Goal: Information Seeking & Learning: Learn about a topic

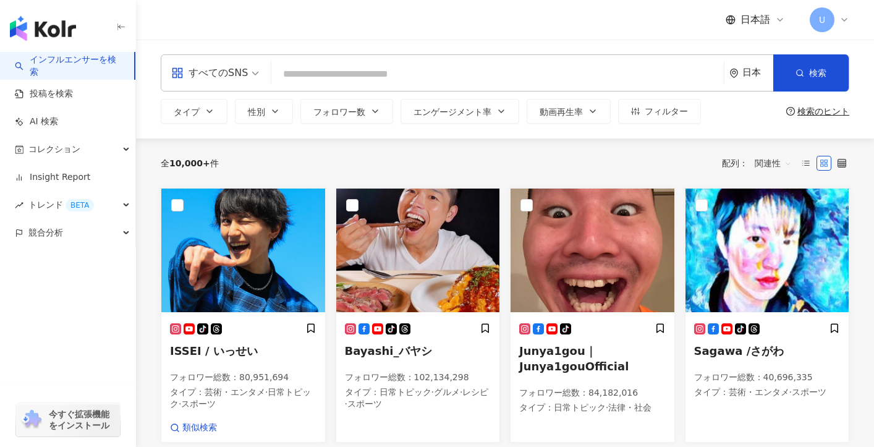
click at [210, 74] on div "すべてのSNS" at bounding box center [209, 73] width 77 height 20
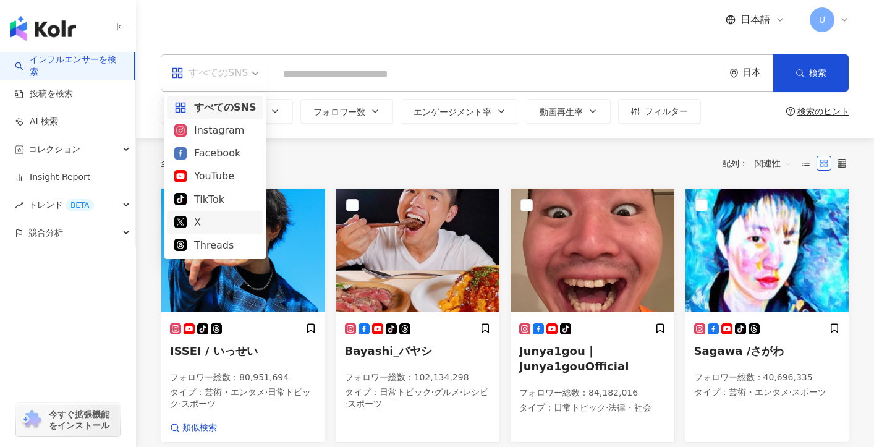
click at [218, 220] on div "X" at bounding box center [215, 222] width 82 height 15
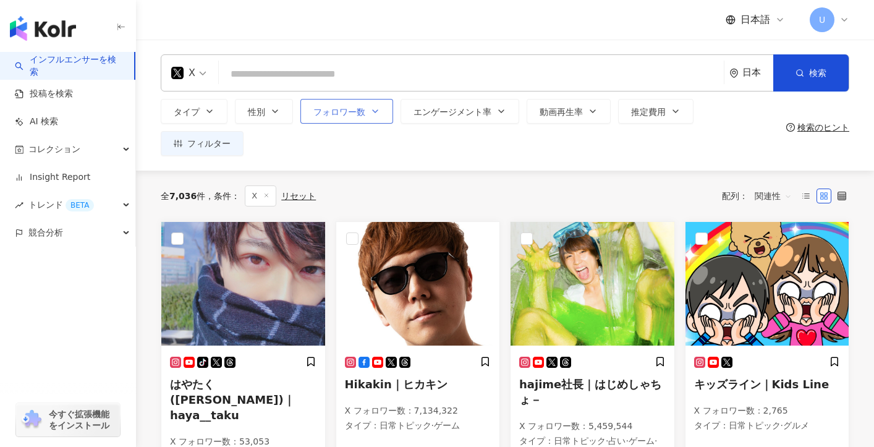
click at [327, 111] on span "フォロワー数" at bounding box center [339, 112] width 52 height 10
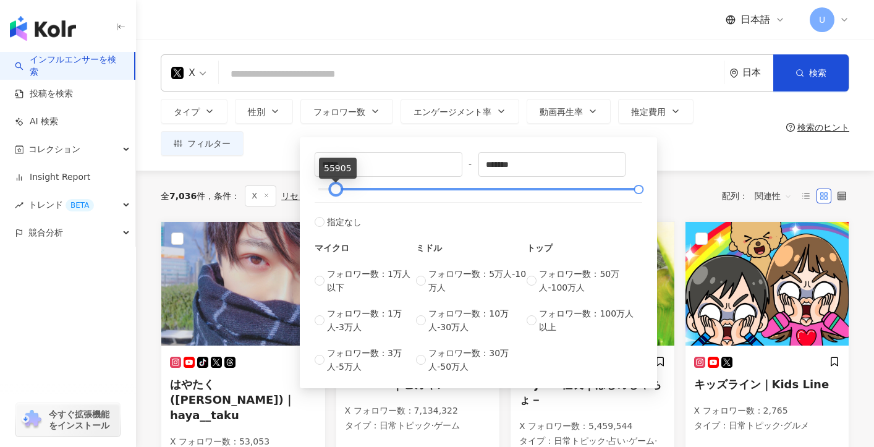
drag, startPoint x: 318, startPoint y: 191, endPoint x: 336, endPoint y: 192, distance: 17.4
click at [336, 192] on div at bounding box center [336, 189] width 7 height 7
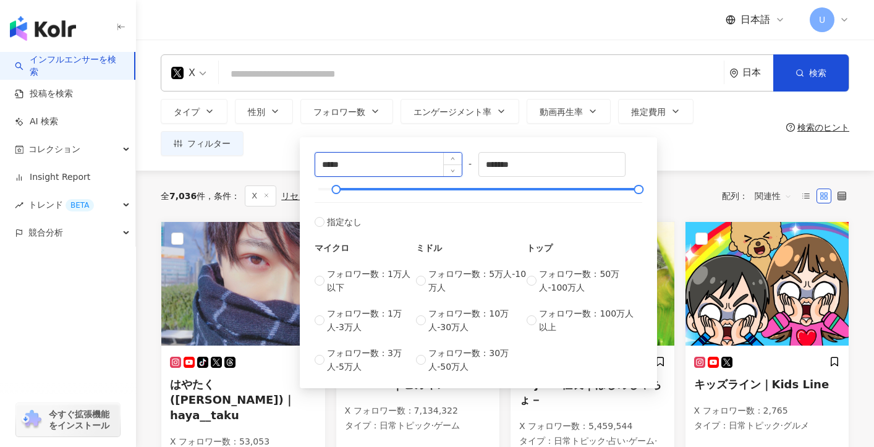
click at [367, 166] on input "*****" at bounding box center [388, 164] width 147 height 23
type input "*"
type input "*****"
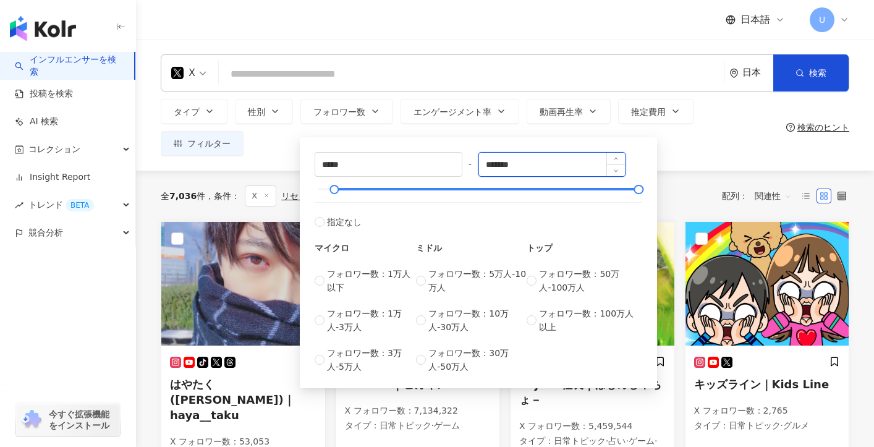
click at [523, 160] on input "*******" at bounding box center [552, 164] width 147 height 23
type input "*"
type input "******"
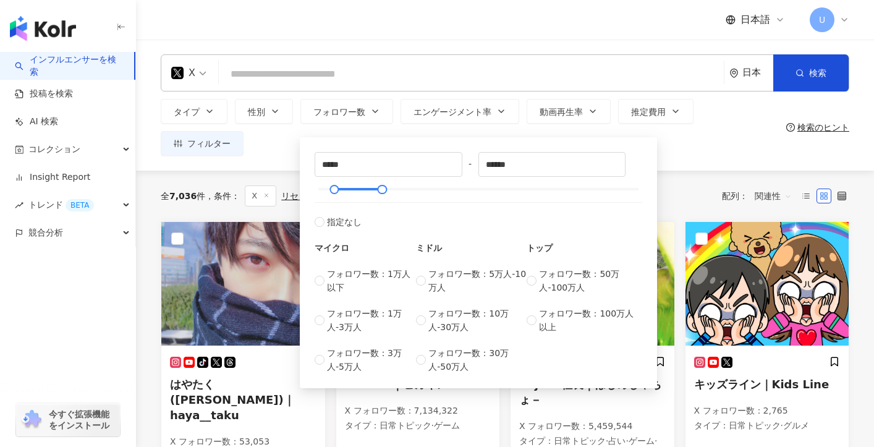
click at [678, 143] on div "タイプ 性別 フォロワー数 エンゲージメント率 動画再生率 推定費用 フィルター ***** - ****** 指定なし マイクロ フォロワー数：1万人以下 …" at bounding box center [471, 127] width 621 height 57
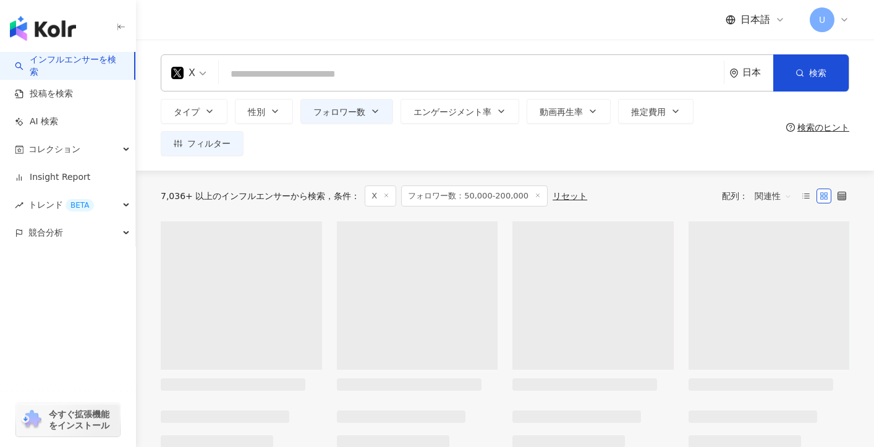
click at [329, 80] on input "search" at bounding box center [471, 73] width 495 height 23
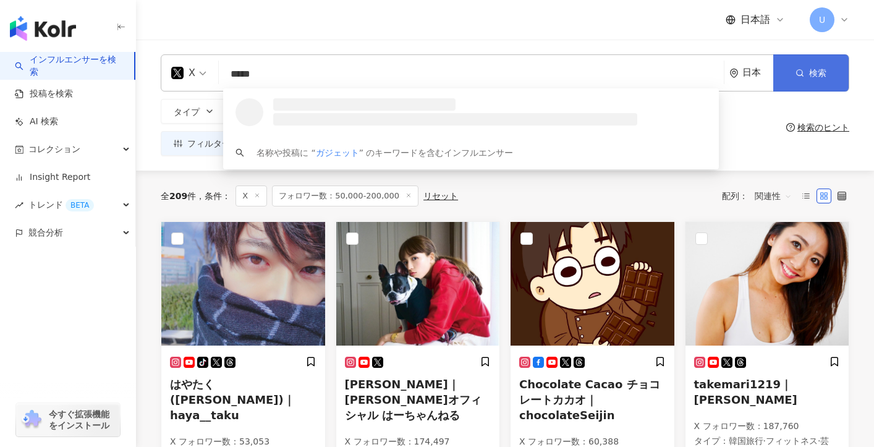
type input "*****"
click at [787, 80] on button "検索" at bounding box center [810, 72] width 75 height 37
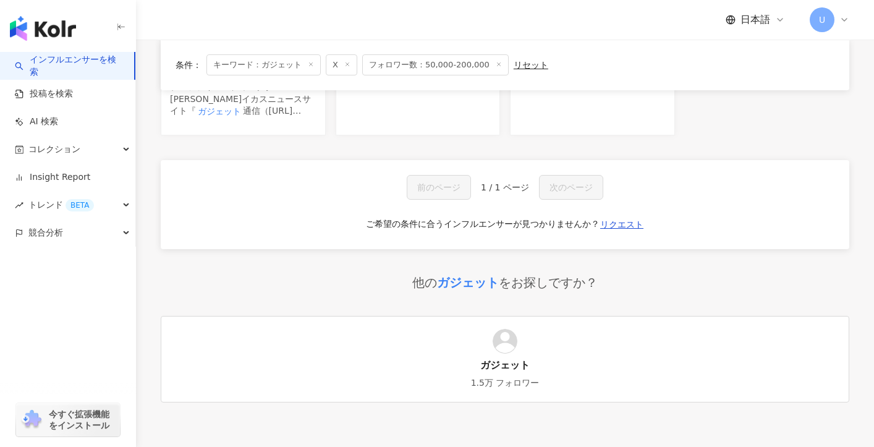
scroll to position [95, 0]
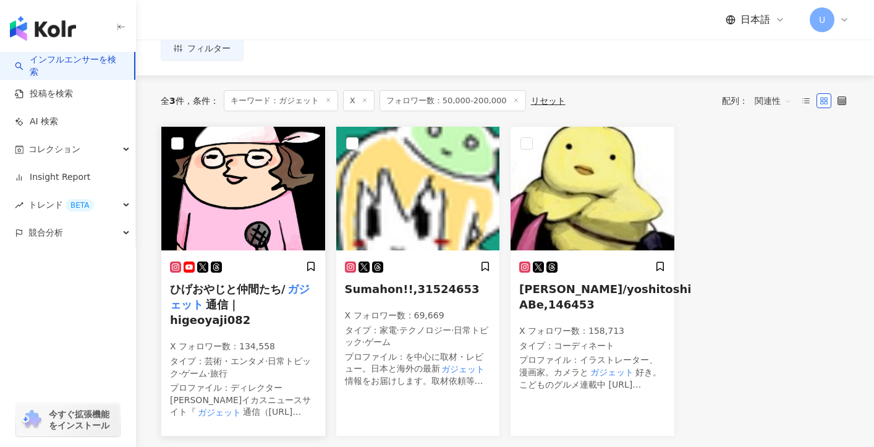
click at [238, 297] on h5 "ひげおやじと仲間たち/ ガジェット 通信｜higeoyaji082" at bounding box center [243, 304] width 147 height 47
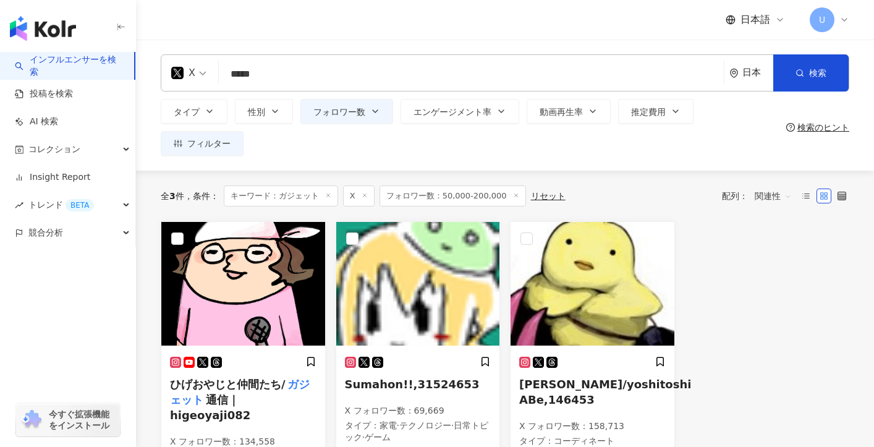
click at [330, 77] on input "*****" at bounding box center [471, 73] width 495 height 23
click at [331, 197] on icon at bounding box center [328, 195] width 6 height 6
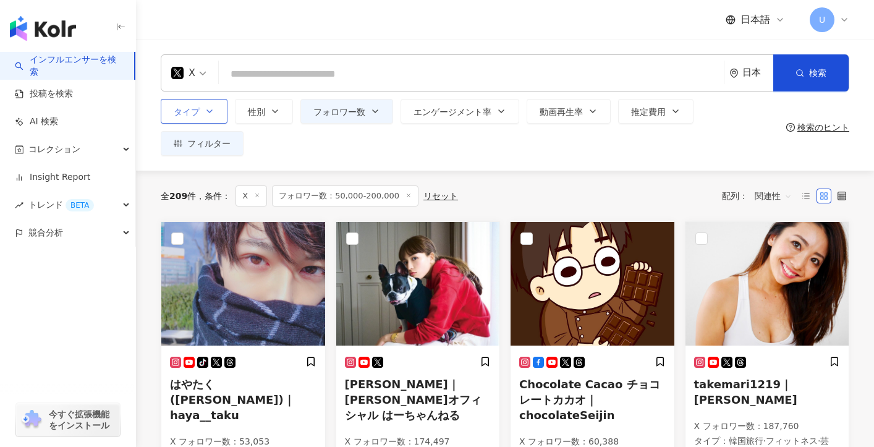
click at [215, 117] on button "タイプ" at bounding box center [194, 111] width 67 height 25
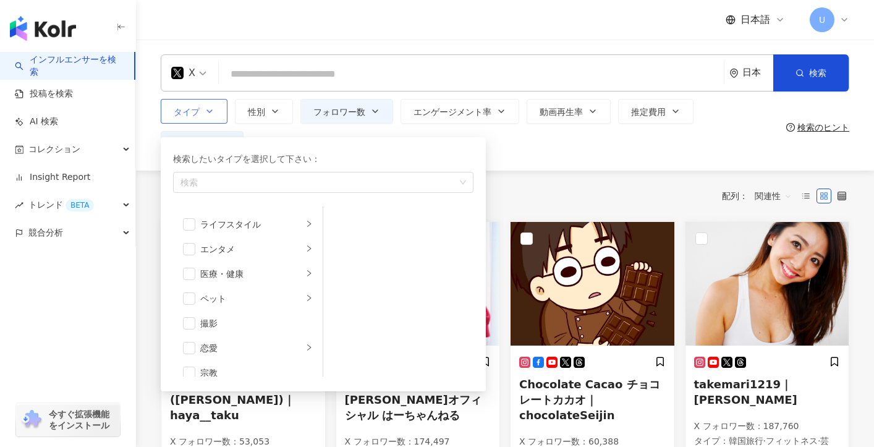
scroll to position [270, 0]
click at [242, 227] on div "ライフスタイル" at bounding box center [251, 224] width 103 height 14
click at [355, 247] on div "DIY" at bounding box center [407, 246] width 113 height 14
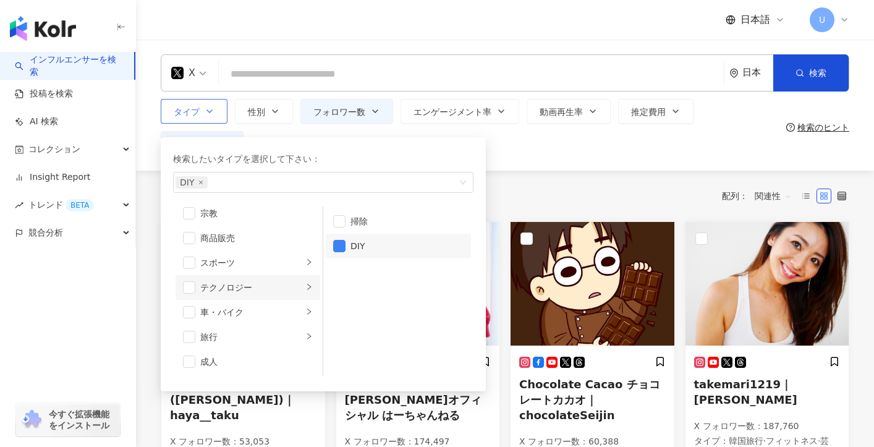
click at [262, 284] on div "テクノロジー" at bounding box center [251, 288] width 103 height 14
click at [340, 244] on span "button" at bounding box center [339, 246] width 12 height 12
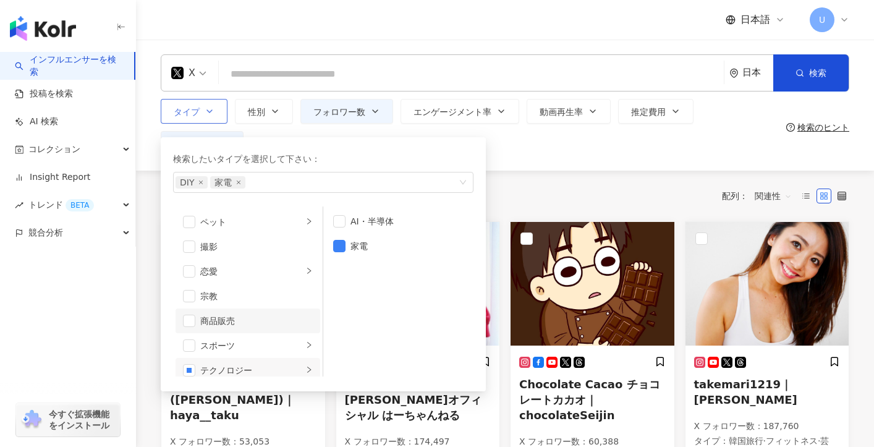
click at [280, 320] on div "商品販売" at bounding box center [256, 321] width 113 height 14
click at [519, 147] on div "タイプ 検索したいタイプを選択して下さい： DIY 家電 商品販売 芸術・エンタメ 美容・ファッション 気候・環境 日常トピック 教育・学習 ファミリー ファ…" at bounding box center [471, 127] width 621 height 57
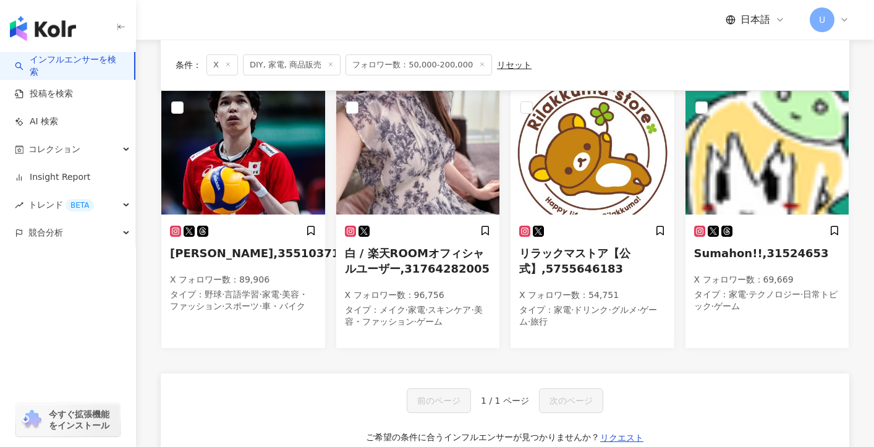
scroll to position [134, 0]
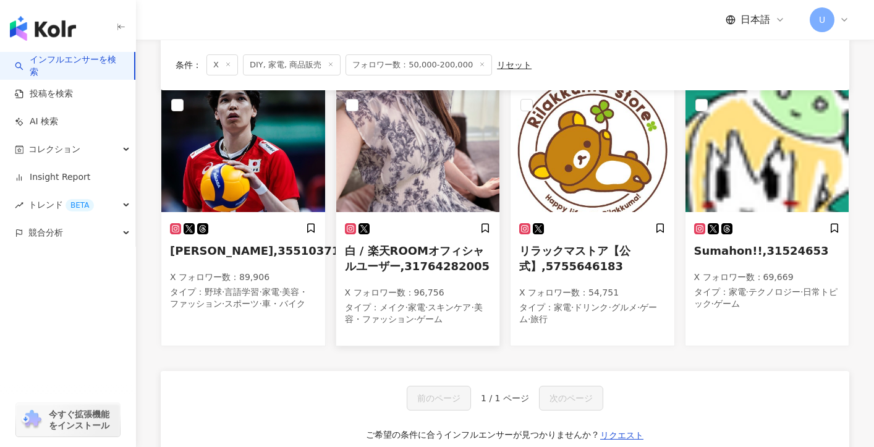
click at [403, 257] on h5 "白 / 楽天ROOMオフィシャルユーザー,31764282005" at bounding box center [418, 258] width 147 height 31
click at [251, 257] on span "Akihiro Yamauchi,3551037105" at bounding box center [262, 250] width 185 height 13
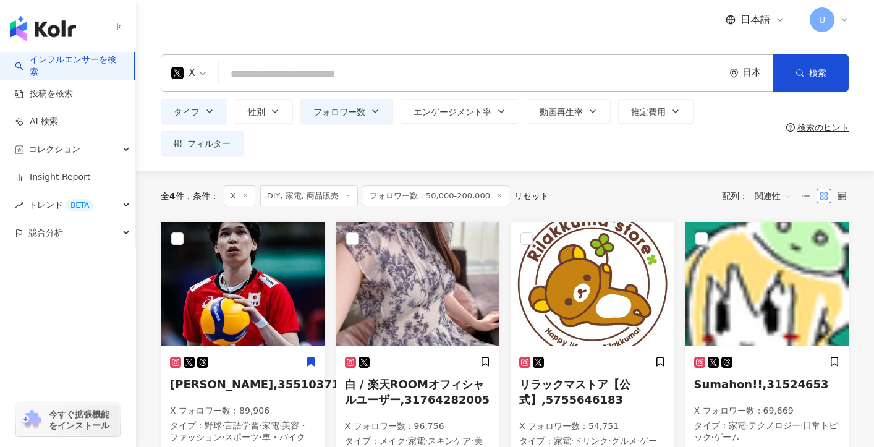
click at [349, 195] on icon at bounding box center [348, 195] width 6 height 6
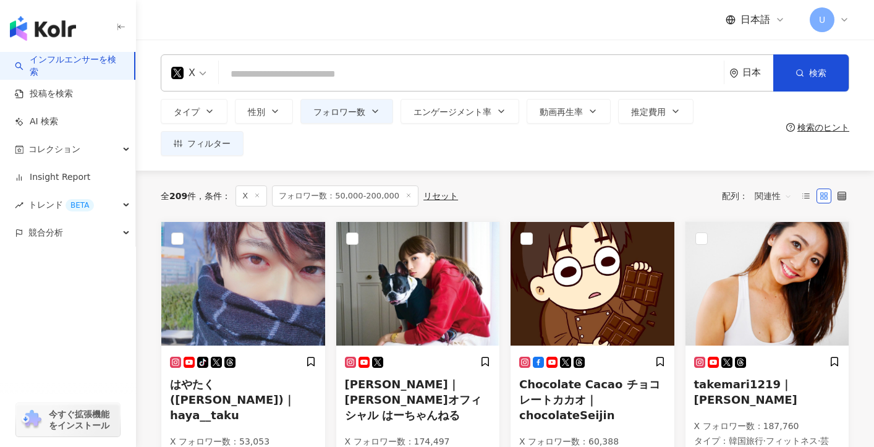
click at [274, 66] on input "search" at bounding box center [471, 73] width 495 height 23
click at [208, 114] on icon "button" at bounding box center [210, 111] width 10 height 10
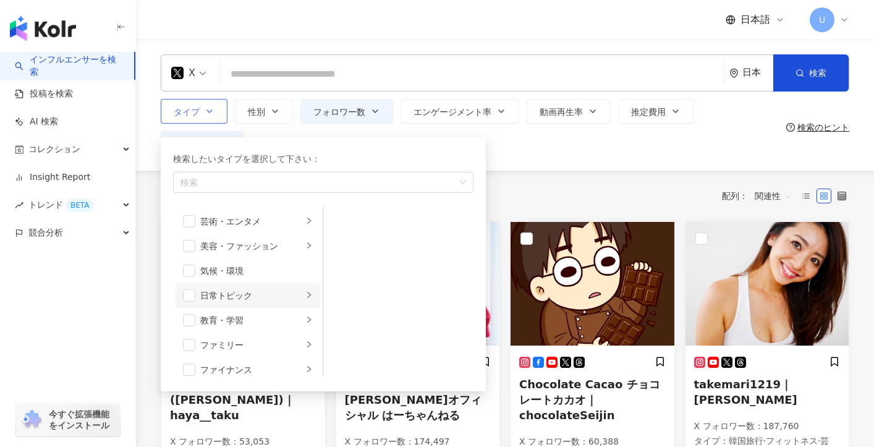
click at [225, 302] on div "日常トピック" at bounding box center [251, 296] width 103 height 14
click at [234, 324] on div "教育・学習" at bounding box center [251, 320] width 103 height 14
click at [240, 350] on div "ファミリー" at bounding box center [251, 345] width 103 height 14
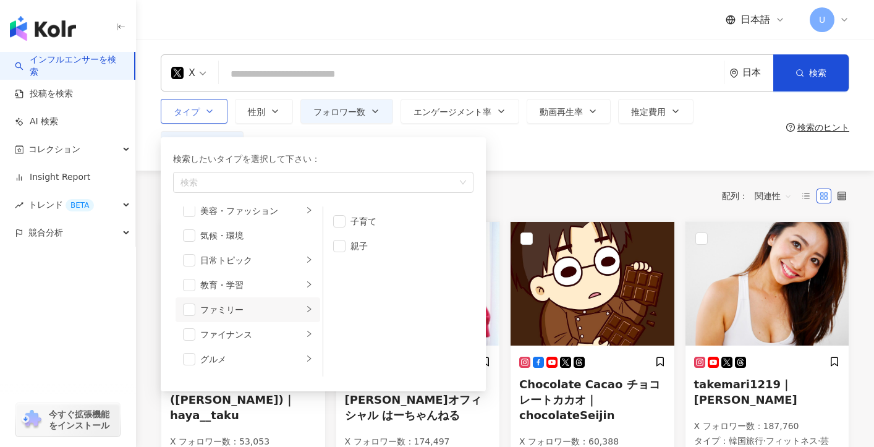
scroll to position [48, 0]
click at [239, 325] on div "ファイナンス" at bounding box center [251, 322] width 103 height 14
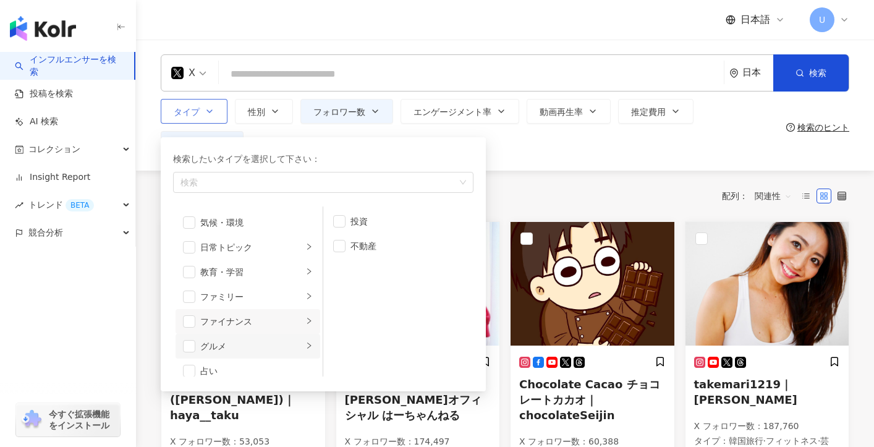
click at [239, 342] on div "グルメ" at bounding box center [251, 346] width 103 height 14
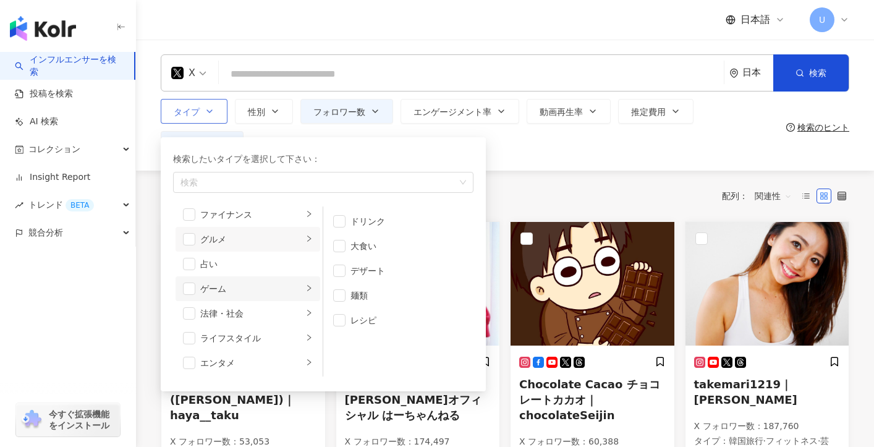
click at [249, 291] on div "ゲーム" at bounding box center [251, 289] width 103 height 14
click at [250, 302] on li "法律・社会" at bounding box center [248, 313] width 145 height 25
click at [255, 339] on div "ライフスタイル" at bounding box center [251, 338] width 103 height 14
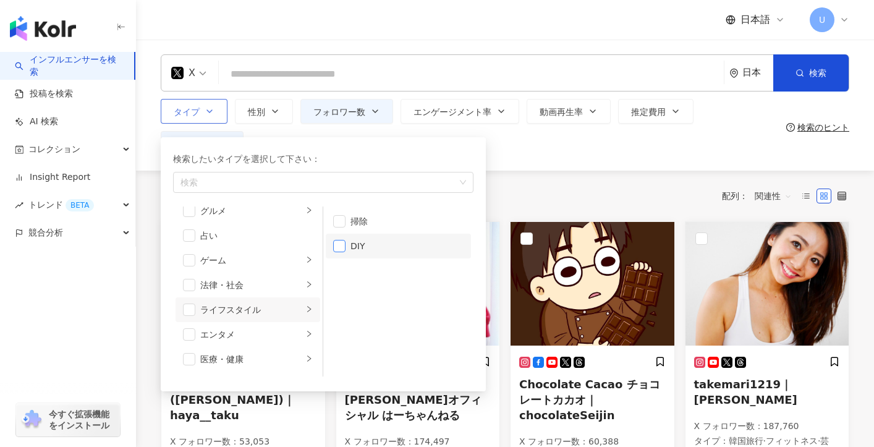
click at [336, 249] on span "button" at bounding box center [339, 246] width 12 height 12
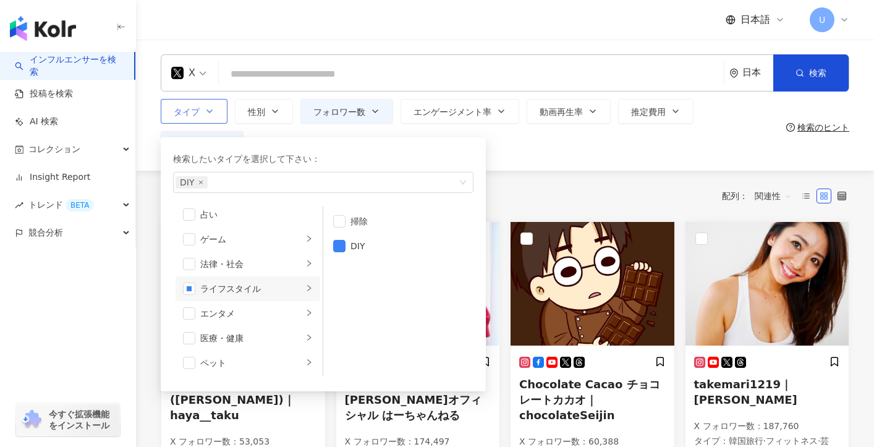
click at [262, 321] on li "エンタメ" at bounding box center [248, 313] width 145 height 25
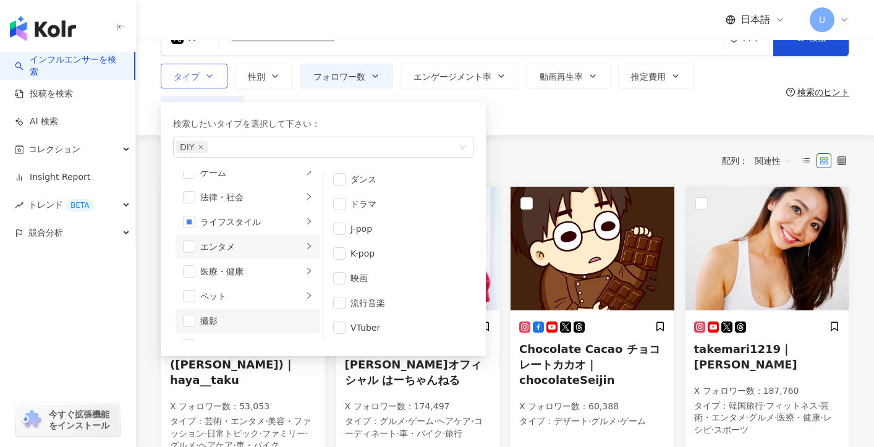
scroll to position [40, 0]
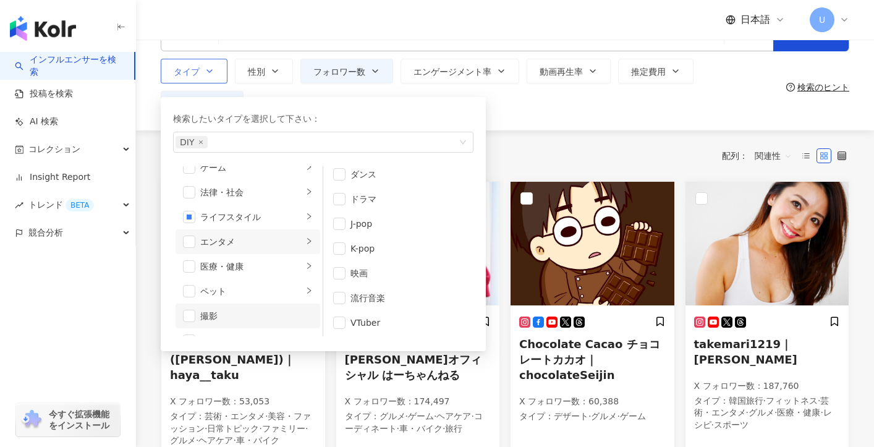
click at [276, 317] on div "撮影" at bounding box center [256, 316] width 113 height 14
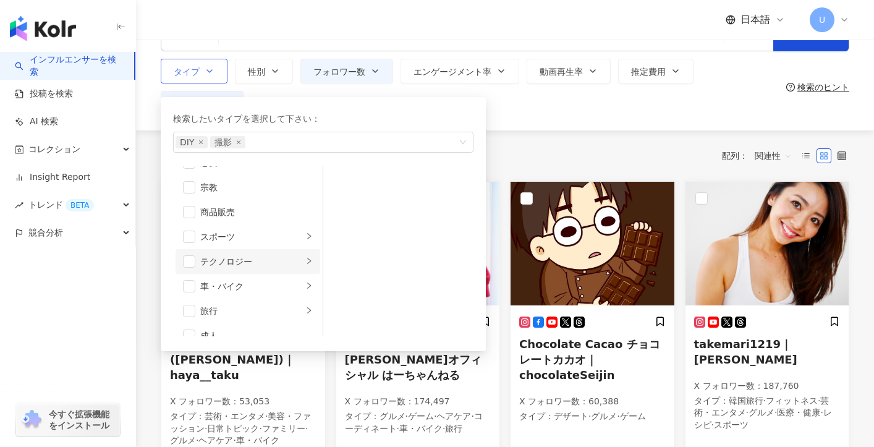
scroll to position [417, 0]
click at [564, 135] on div "全 209 件 条件 ： X フォロワー数：50,000-200,000 リセット 配列： 関連性" at bounding box center [505, 155] width 689 height 51
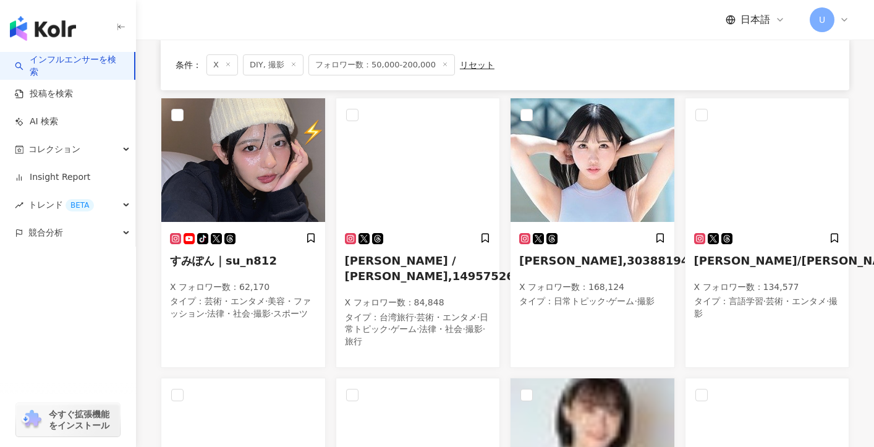
scroll to position [418, 0]
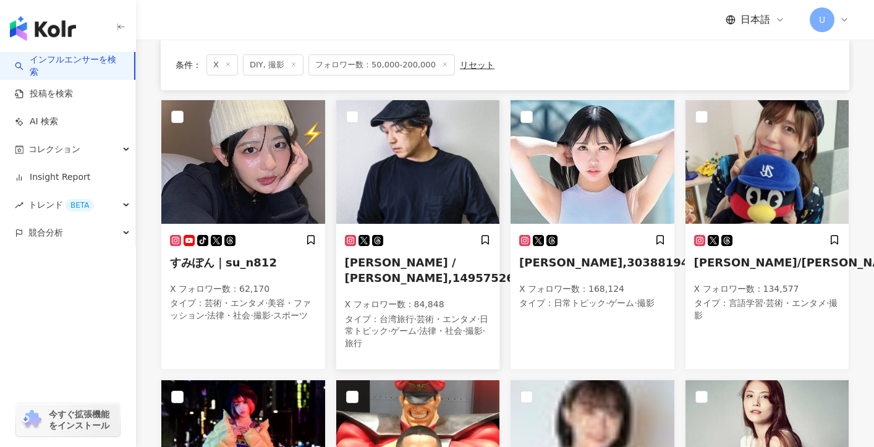
click at [387, 261] on span "Takahiro Bessho / 別所隆弘,1495752618" at bounding box center [437, 270] width 185 height 28
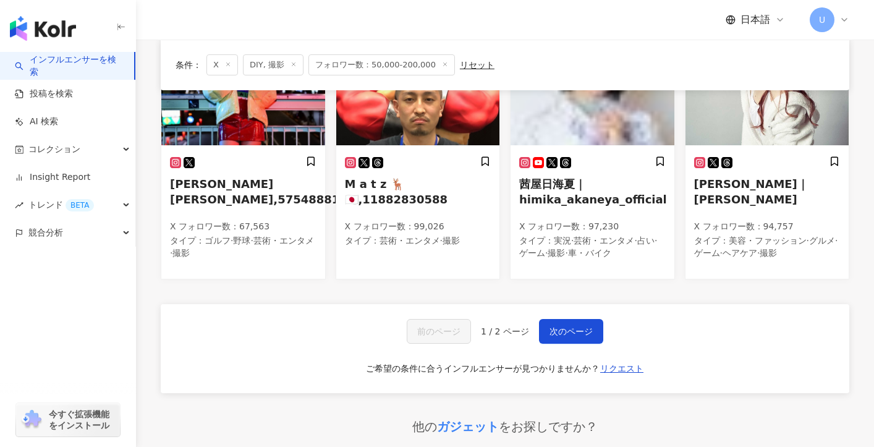
scroll to position [777, 0]
click at [556, 323] on button "次のページ" at bounding box center [571, 330] width 64 height 25
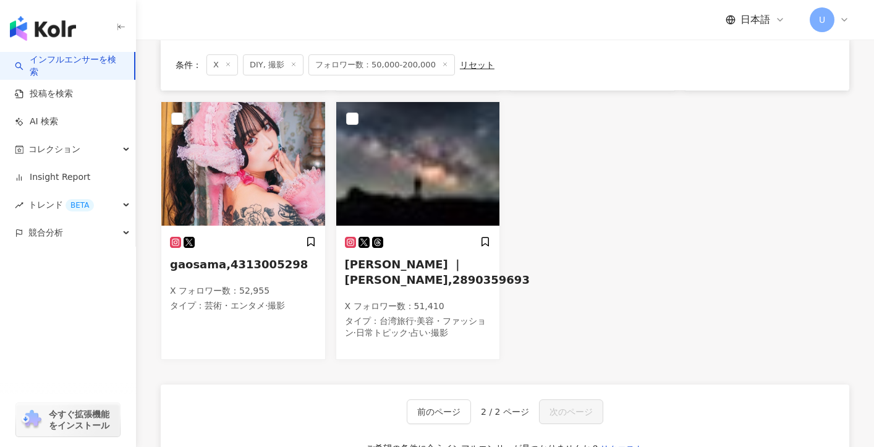
scroll to position [656, 0]
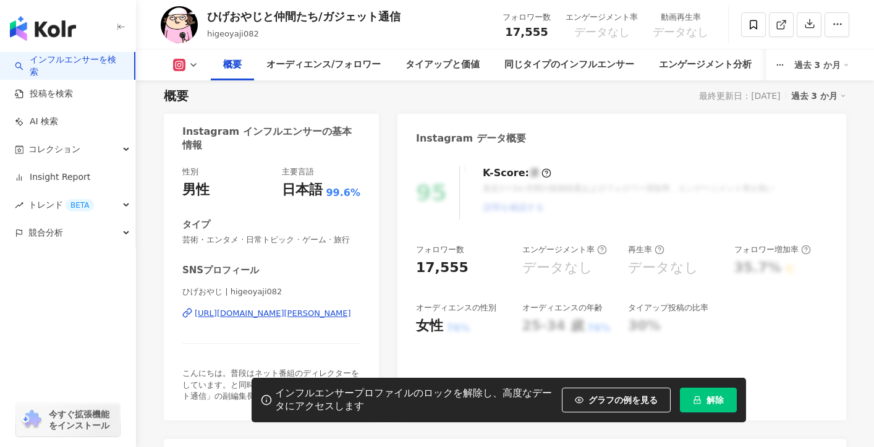
click at [331, 315] on div "https://www.instagram.com/higeoyaji082/" at bounding box center [273, 313] width 156 height 11
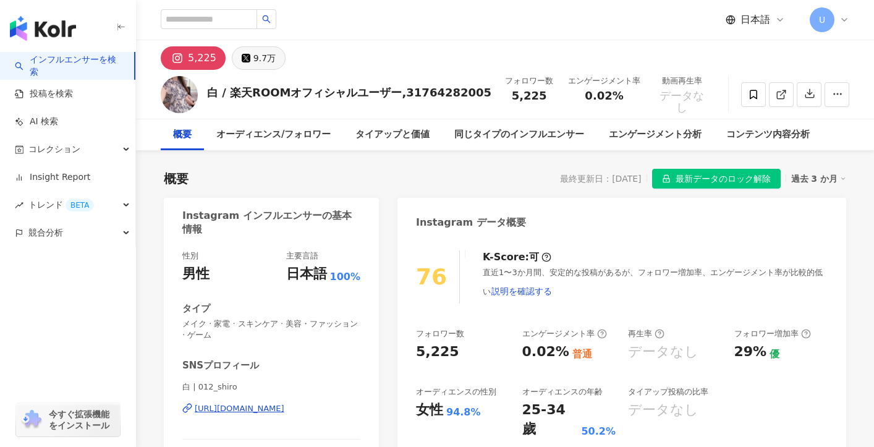
click at [271, 63] on button "9.7万" at bounding box center [259, 57] width 54 height 23
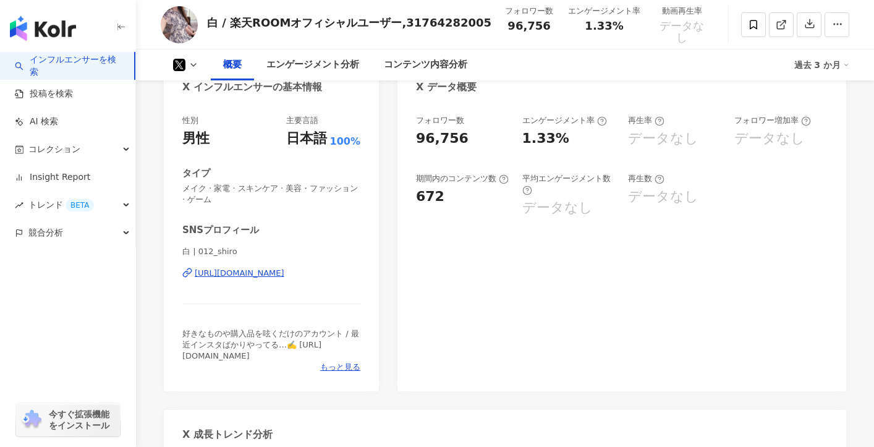
scroll to position [137, 0]
click at [266, 274] on div "[URL][DOMAIN_NAME]" at bounding box center [240, 271] width 90 height 11
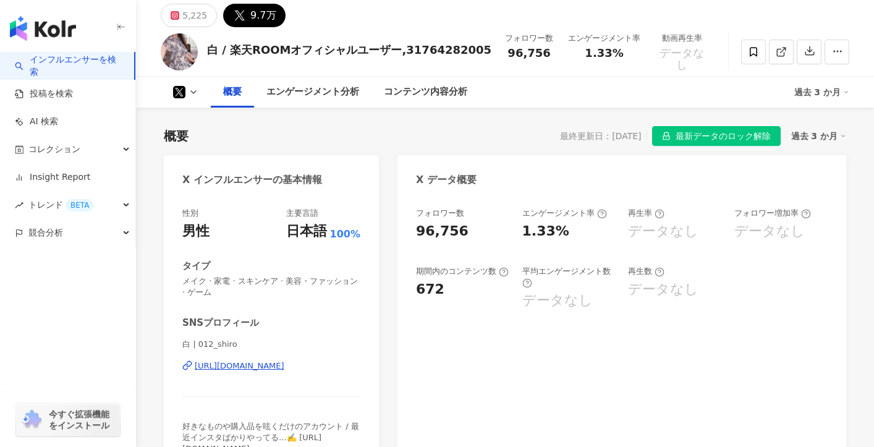
scroll to position [0, 0]
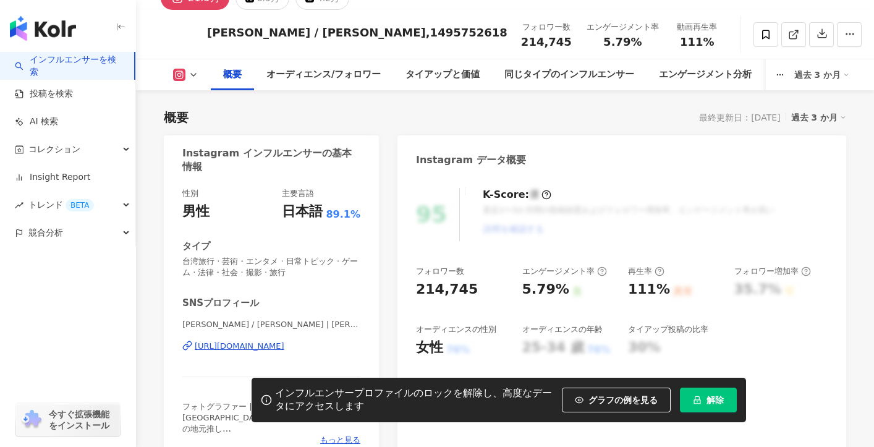
scroll to position [115, 0]
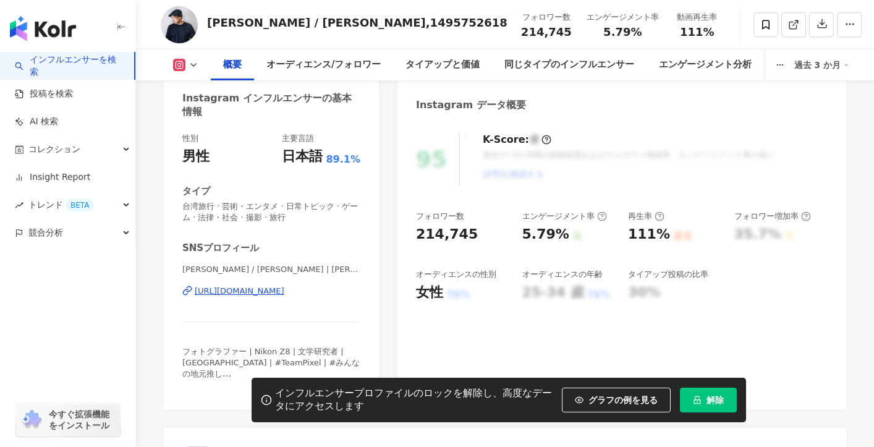
click at [190, 71] on div "概要 オーディエンス/フォロワー タイアップと価値 同じタイプのインフルエンサー エンゲージメント分析 コンテンツ内容分析 過去 3 か月" at bounding box center [505, 64] width 689 height 31
click at [187, 61] on button at bounding box center [186, 65] width 50 height 12
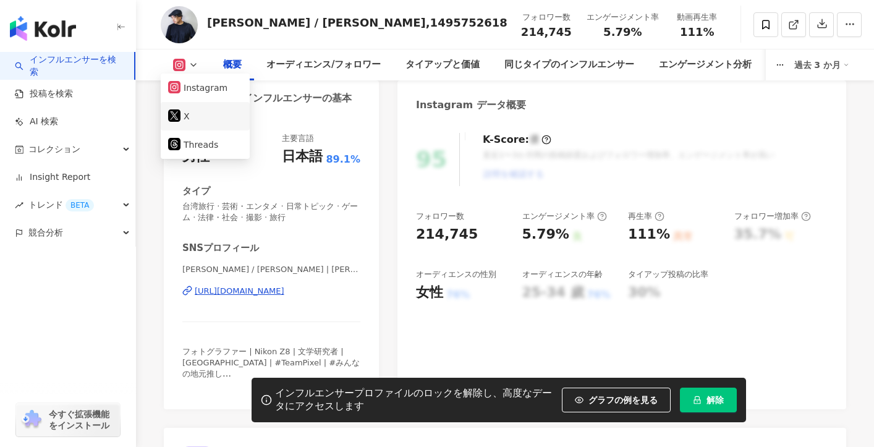
click at [206, 115] on button "X" at bounding box center [205, 116] width 74 height 17
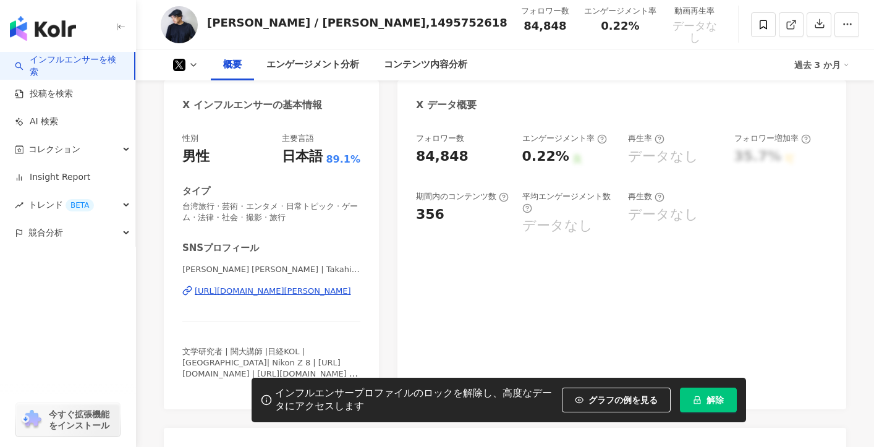
click at [221, 291] on div "https://twitter.com/TakahiroBessho" at bounding box center [273, 291] width 156 height 11
